Goal: Find specific page/section: Find specific page/section

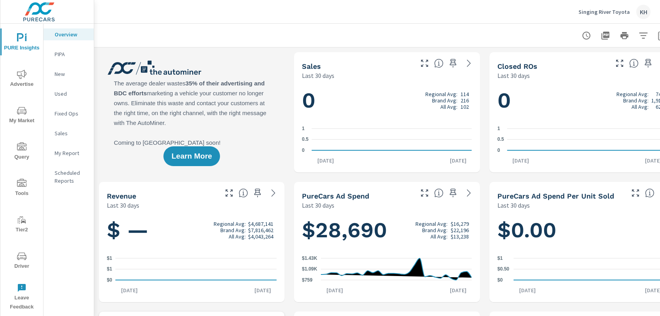
scroll to position [0, 0]
click at [30, 257] on span "Driver" at bounding box center [22, 261] width 38 height 19
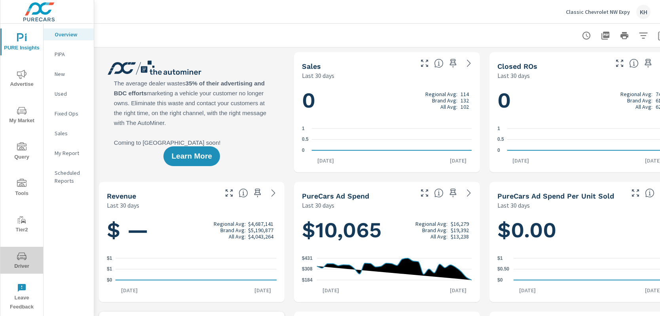
click at [27, 260] on span "Driver" at bounding box center [22, 261] width 38 height 19
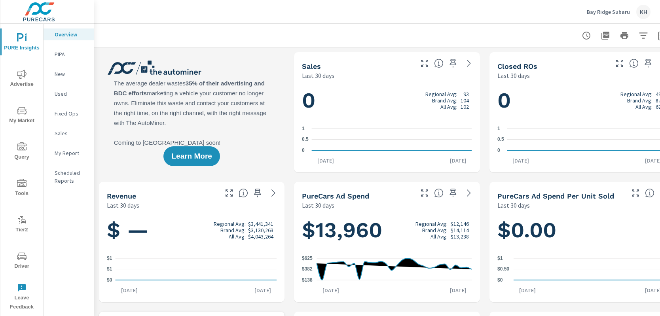
scroll to position [0, 0]
click at [17, 256] on icon "nav menu" at bounding box center [22, 257] width 10 height 8
